Goal: Find specific page/section: Find specific page/section

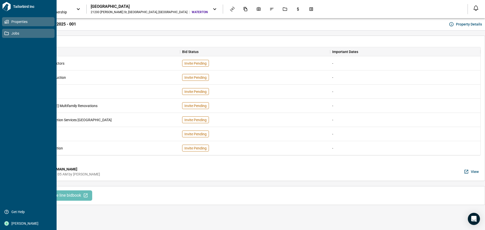
click at [5, 34] on icon at bounding box center [6, 33] width 5 height 5
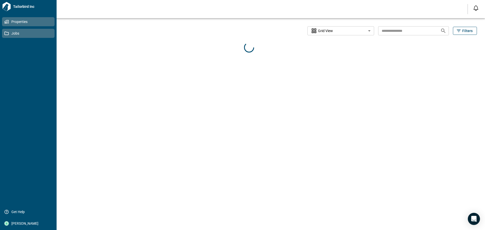
click at [2, 22] on link "Properties" at bounding box center [28, 21] width 53 height 9
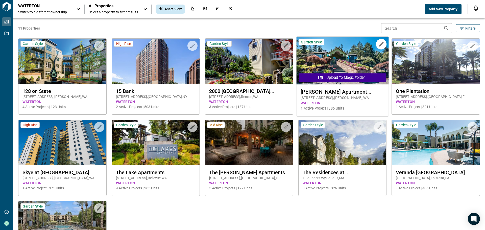
click at [347, 106] on span "1 Active Project | 386 Units" at bounding box center [343, 108] width 84 height 5
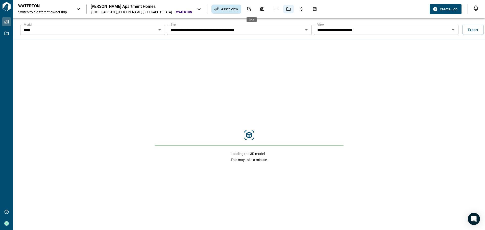
click at [283, 12] on div "Jobs" at bounding box center [288, 9] width 11 height 9
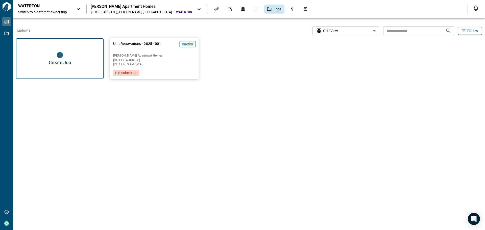
click at [125, 65] on span "Edmonds , [GEOGRAPHIC_DATA]" at bounding box center [154, 64] width 83 height 3
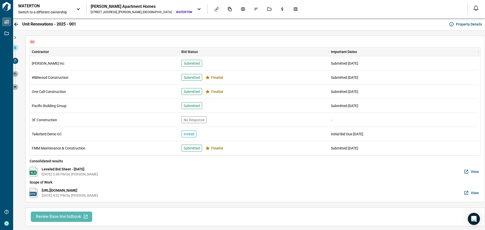
click at [73, 218] on span "Review Base line bidbook" at bounding box center [58, 216] width 45 height 5
